Goal: Task Accomplishment & Management: Complete application form

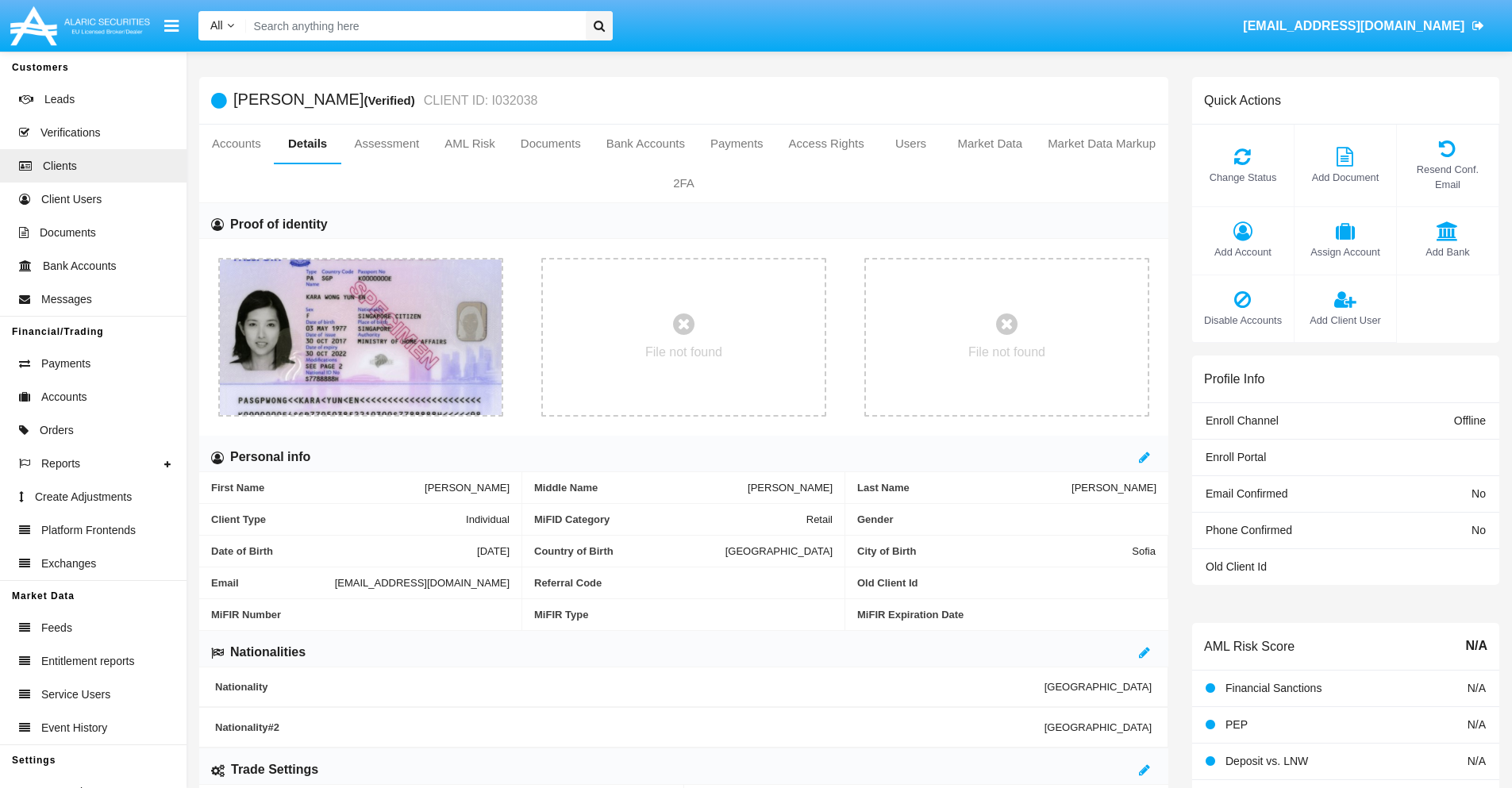
click at [1242, 252] on span "Add Account" at bounding box center [1242, 252] width 85 height 15
